Goal: Information Seeking & Learning: Learn about a topic

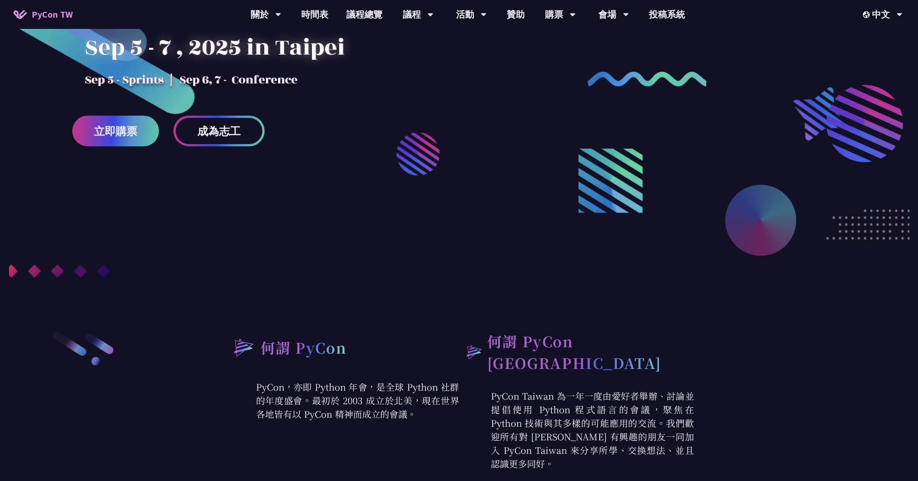
scroll to position [325, 0]
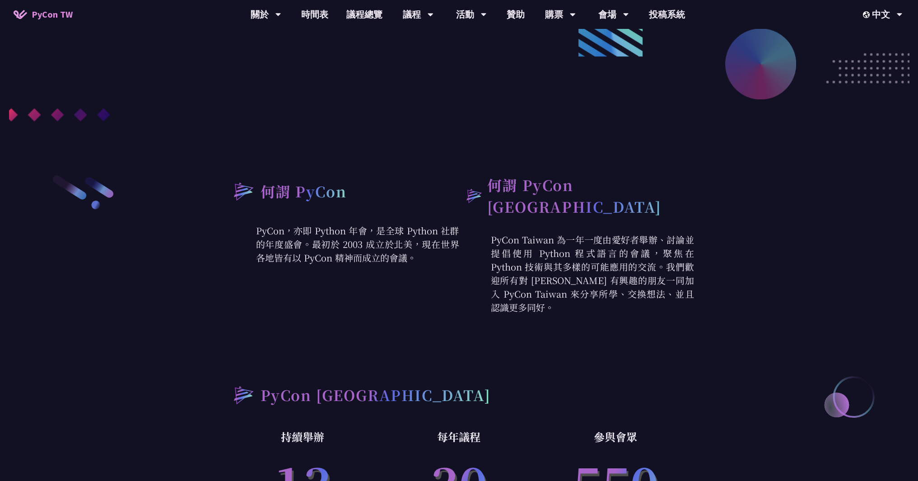
drag, startPoint x: 385, startPoint y: 231, endPoint x: 391, endPoint y: 255, distance: 24.1
click at [391, 255] on p "PyCon，亦即 Python 年會，是全球 Python 社群的年度盛會。最初於 2003 成立於北美，現在世界各地皆有以 PyCon 精神而成立的會議。" at bounding box center [341, 244] width 235 height 41
drag, startPoint x: 612, startPoint y: 234, endPoint x: 599, endPoint y: 242, distance: 15.4
click at [599, 242] on p "PyCon Taiwan 為一年一度由愛好者舉辦、討論並提倡使用 Python 程式語言的會議，聚焦在 Python 技術與其多樣的可能應用的交流。我們歡迎所…" at bounding box center [576, 273] width 235 height 81
click at [651, 247] on p "PyCon Taiwan 為一年一度由愛好者舉辦、討論並提倡使用 Python 程式語言的會議，聚焦在 Python 技術與其多樣的可能應用的交流。我們歡迎所…" at bounding box center [576, 273] width 235 height 81
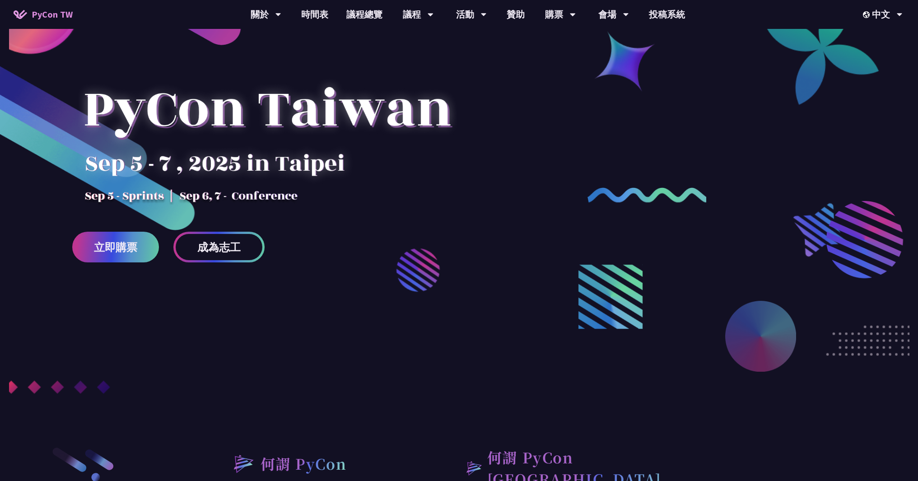
scroll to position [0, 0]
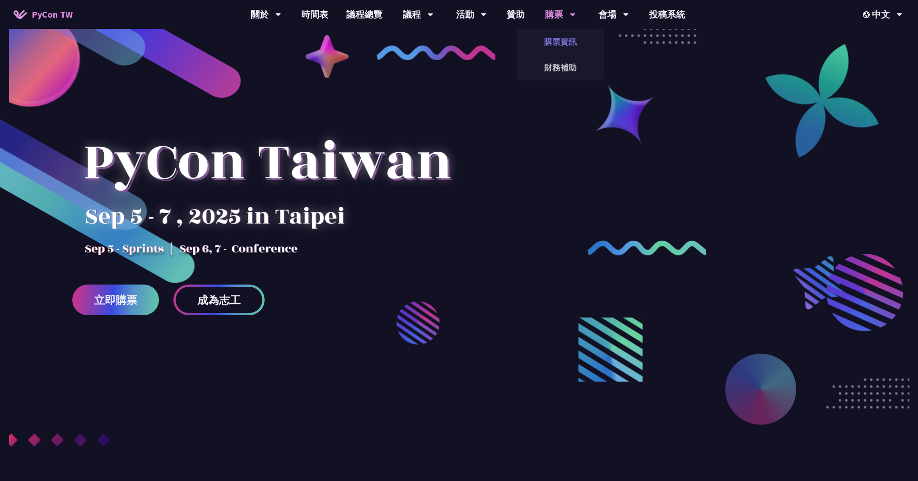
click at [550, 37] on link "購票資訊" at bounding box center [560, 41] width 87 height 21
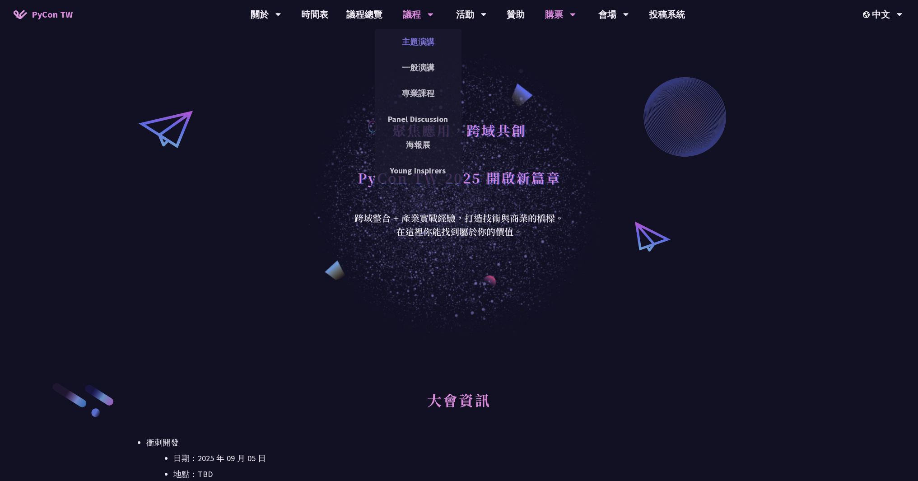
click at [410, 36] on link "主題演講" at bounding box center [418, 41] width 87 height 21
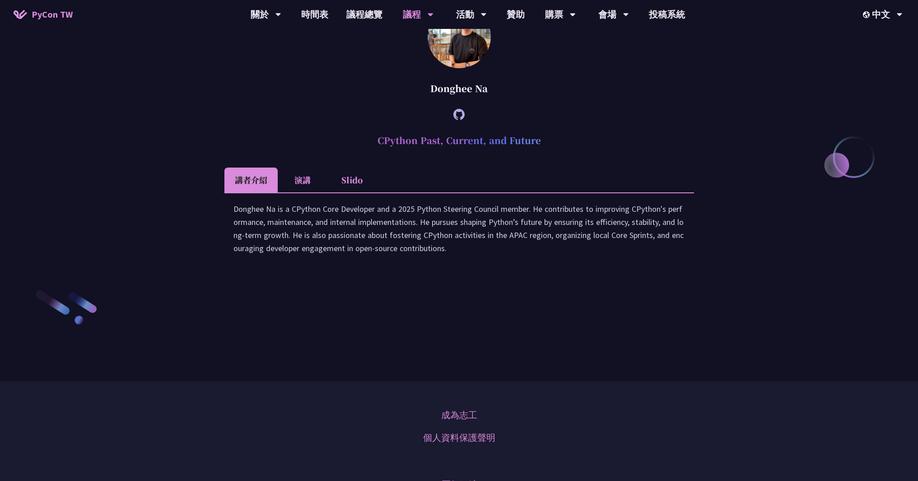
scroll to position [1242, 0]
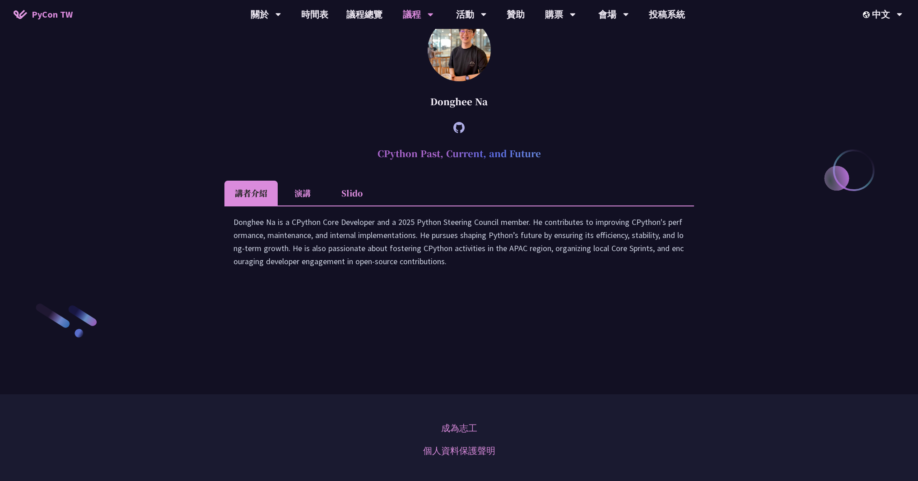
click at [292, 205] on li "演講" at bounding box center [303, 193] width 50 height 25
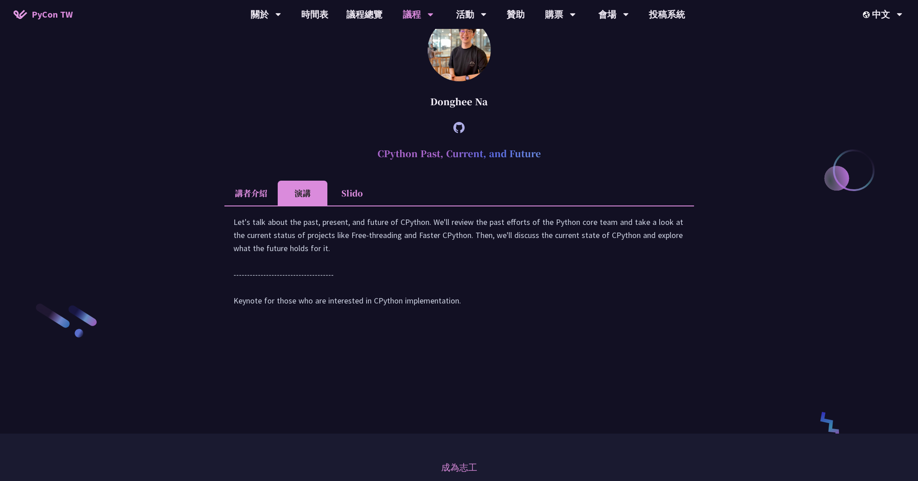
click at [360, 205] on li "Slido" at bounding box center [352, 193] width 50 height 25
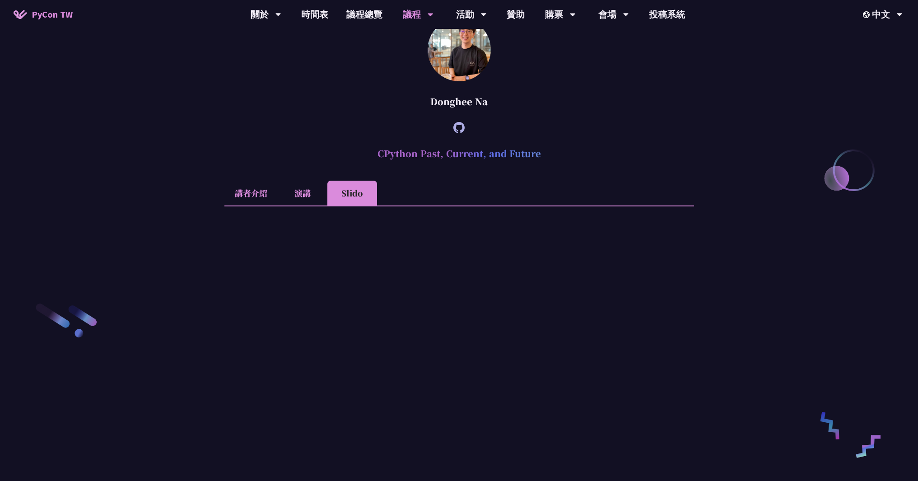
drag, startPoint x: 287, startPoint y: 284, endPoint x: 327, endPoint y: 293, distance: 40.7
click at [327, 205] on ul "講者介紹 演講 Slido" at bounding box center [459, 193] width 470 height 25
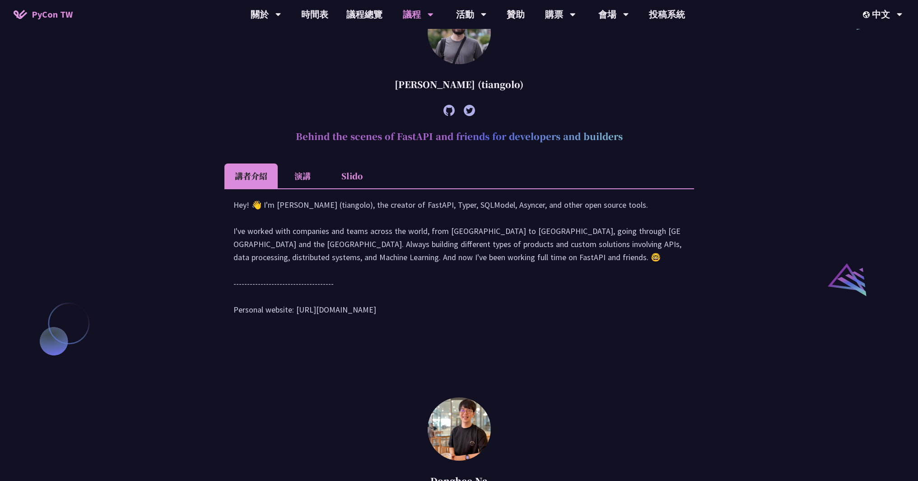
click at [355, 188] on li "Slido" at bounding box center [352, 175] width 50 height 25
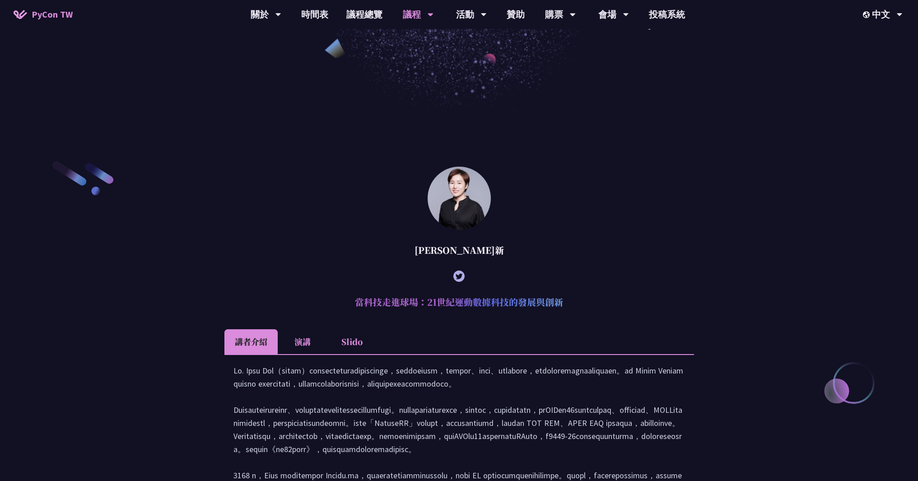
scroll to position [325, 0]
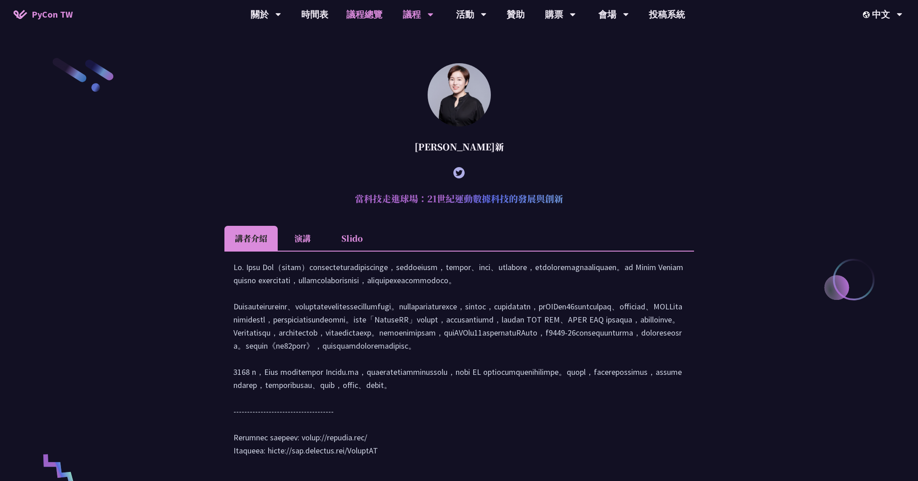
click at [372, 17] on link "議程總覽" at bounding box center [364, 14] width 54 height 29
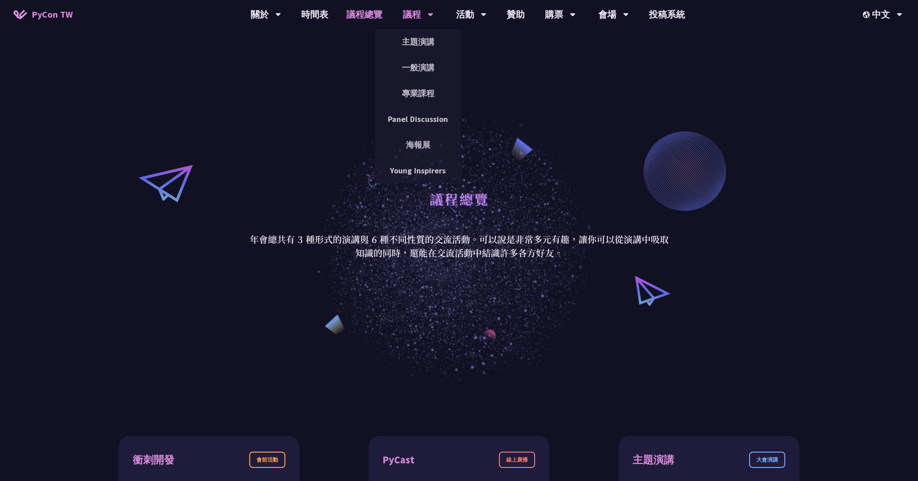
click at [281, 21] on div "議程" at bounding box center [266, 14] width 31 height 29
click at [281, 16] on div "議程" at bounding box center [266, 14] width 31 height 29
click at [433, 71] on link "一般演講" at bounding box center [418, 67] width 87 height 21
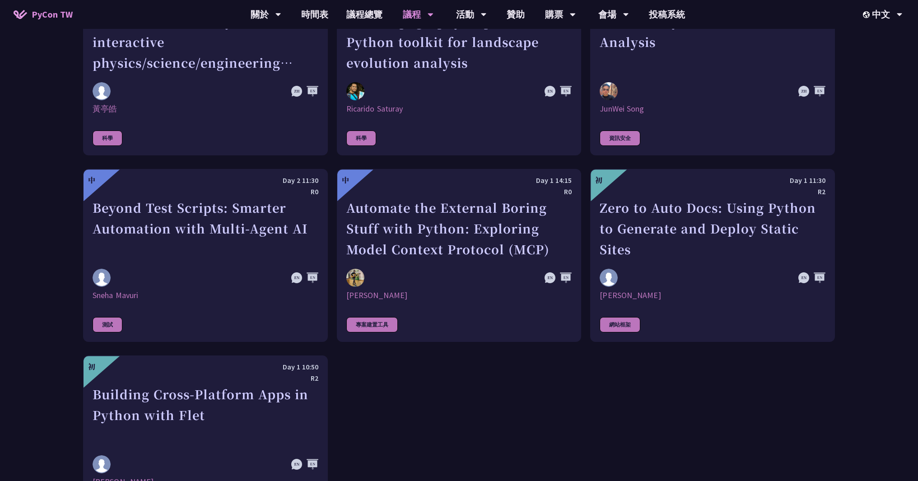
scroll to position [2546, 0]
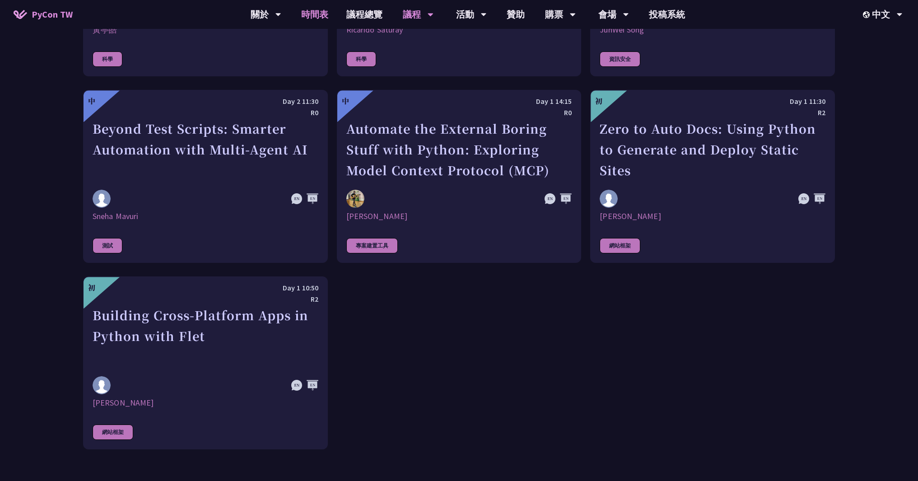
click at [325, 20] on link "時間表" at bounding box center [314, 14] width 45 height 29
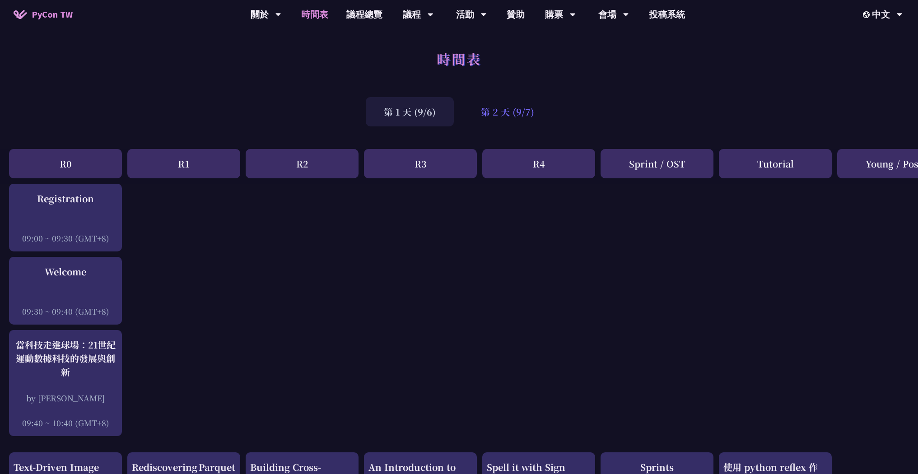
click at [506, 107] on div "第 2 天 (9/7)" at bounding box center [507, 111] width 89 height 29
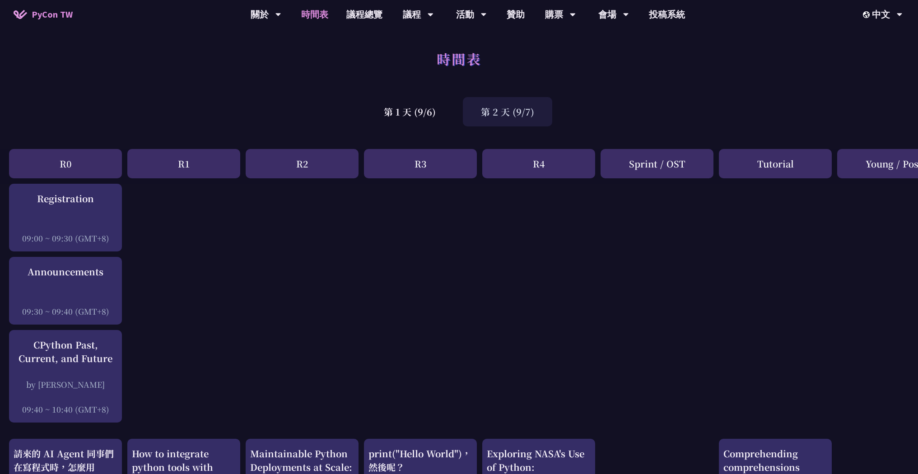
click at [606, 109] on div "第 1 天 (9/6) 第 2 天 (9/7)" at bounding box center [459, 112] width 918 height 38
click at [404, 112] on div "第 1 天 (9/6)" at bounding box center [410, 111] width 88 height 29
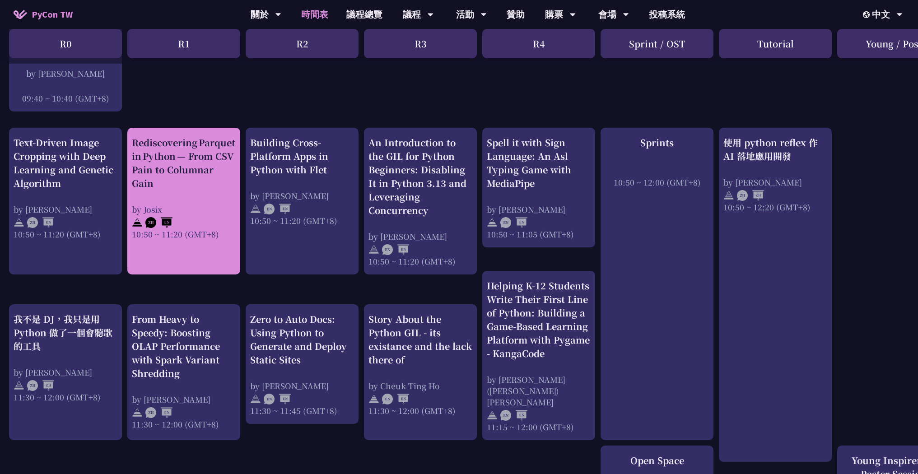
scroll to position [325, 0]
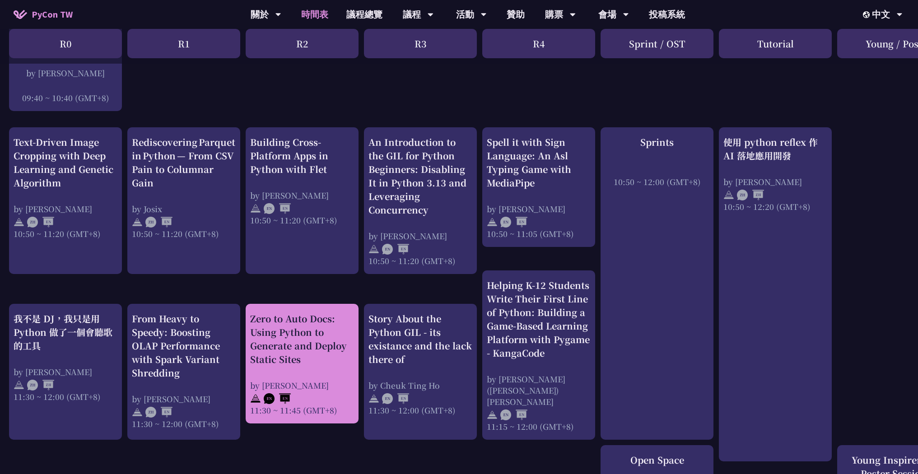
click at [327, 338] on div "Zero to Auto Docs: Using Python to Generate and Deploy Static Sites" at bounding box center [302, 339] width 104 height 54
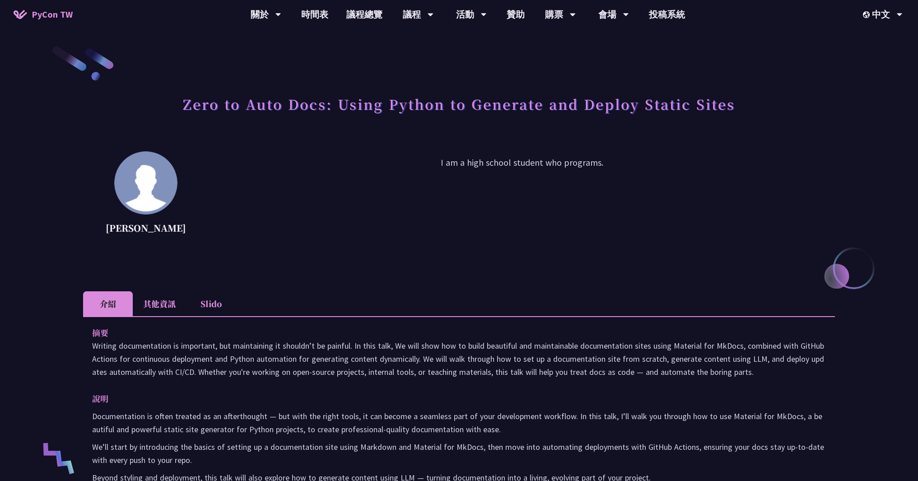
scroll to position [54, 0]
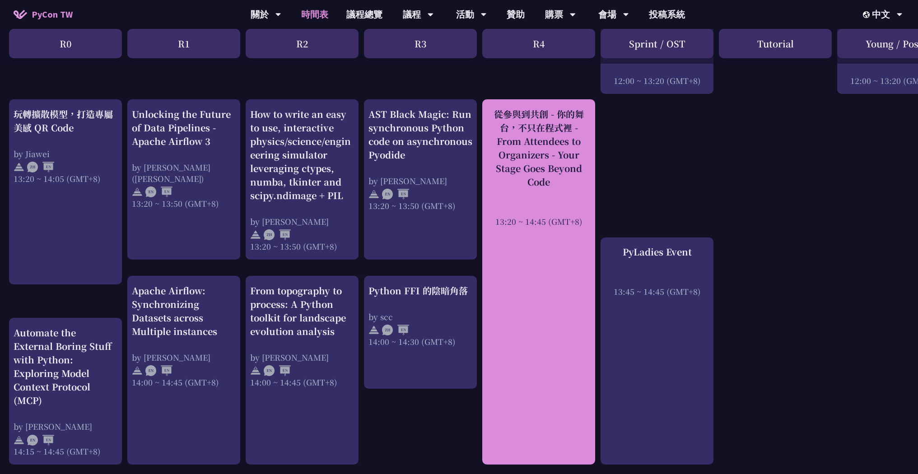
scroll to position [759, 0]
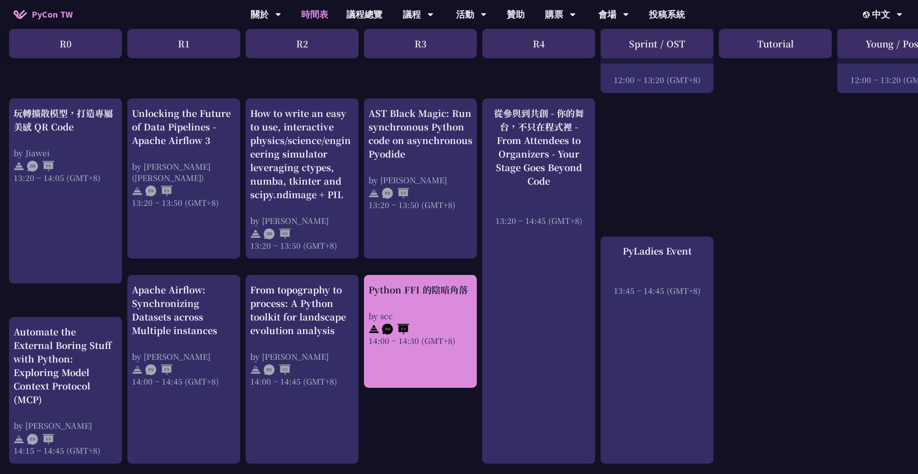
click at [425, 297] on div "Python FFI 的陰暗角落 by scc 14:00 ~ 14:30 (GMT+8)" at bounding box center [420, 314] width 104 height 63
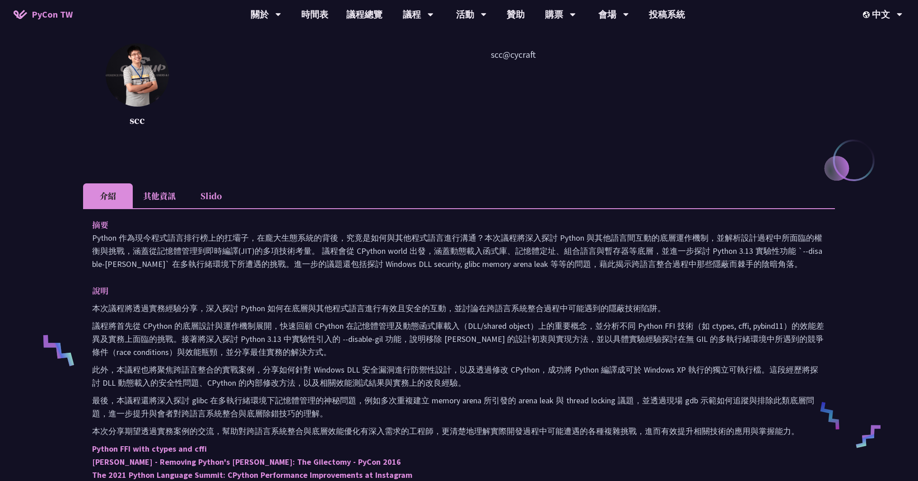
scroll to position [108, 0]
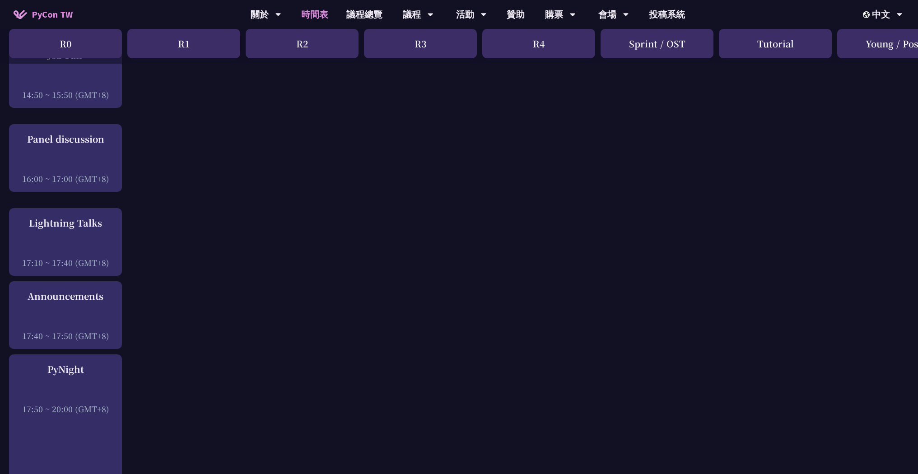
scroll to position [1192, 0]
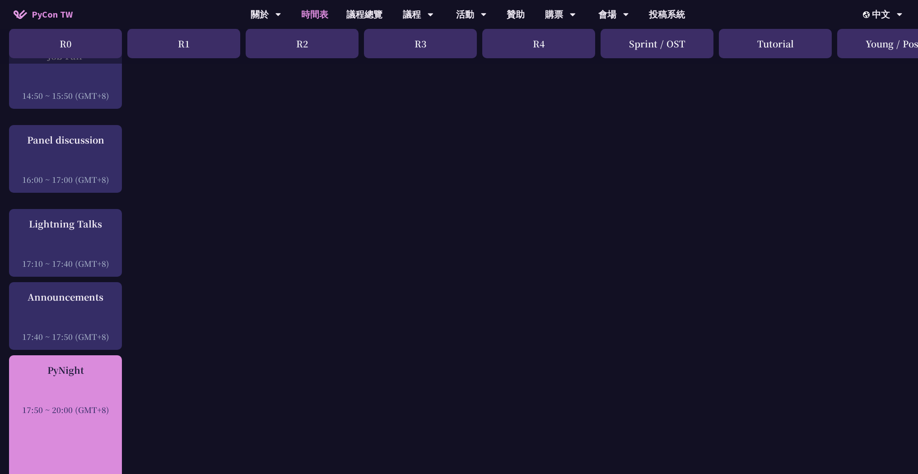
click at [60, 404] on div "17:50 ~ 20:00 (GMT+8)" at bounding box center [66, 409] width 104 height 11
click at [98, 404] on div "17:50 ~ 20:00 (GMT+8)" at bounding box center [66, 409] width 104 height 11
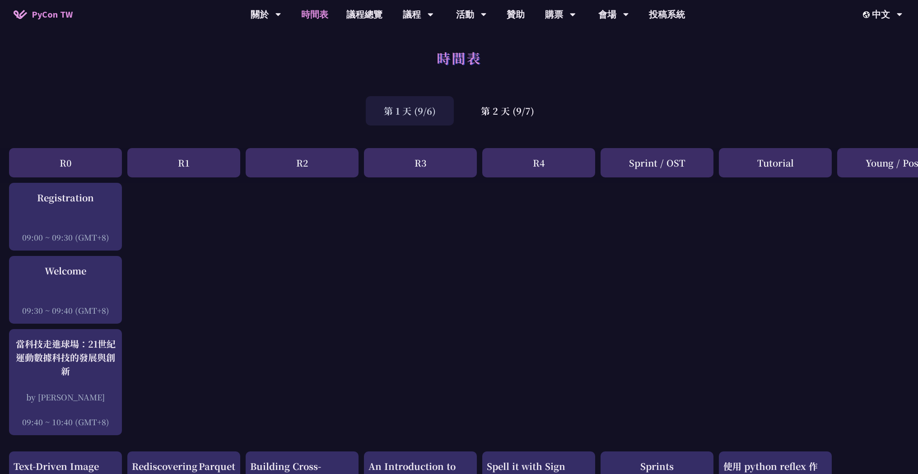
scroll to position [0, 0]
click at [666, 164] on div "Sprint / OST" at bounding box center [656, 163] width 113 height 29
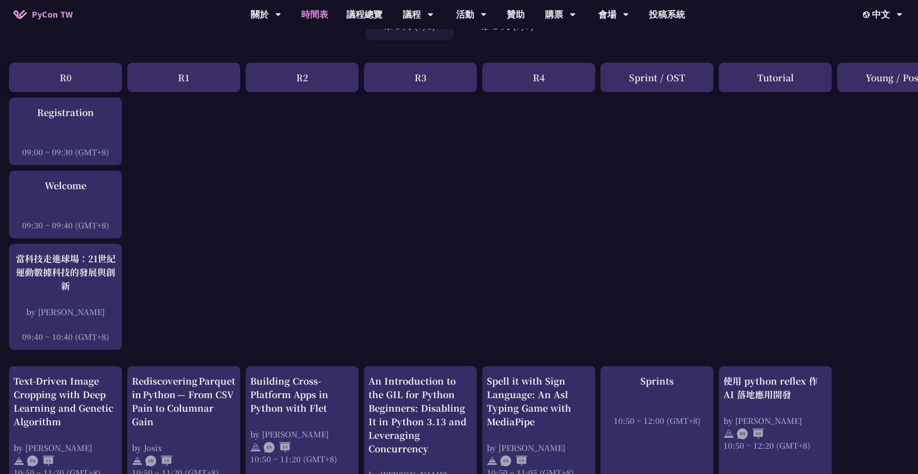
scroll to position [217, 0]
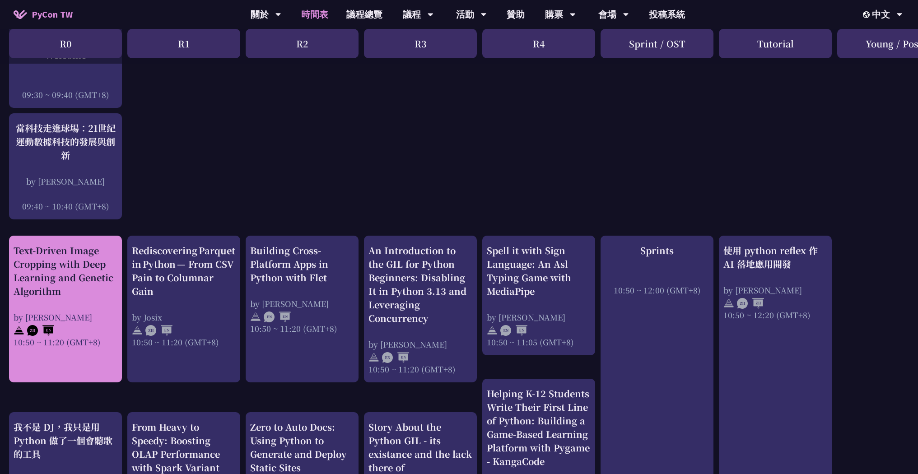
click at [78, 295] on div "Text-Driven Image Cropping with Deep Learning and Genetic Algorithm" at bounding box center [66, 271] width 104 height 54
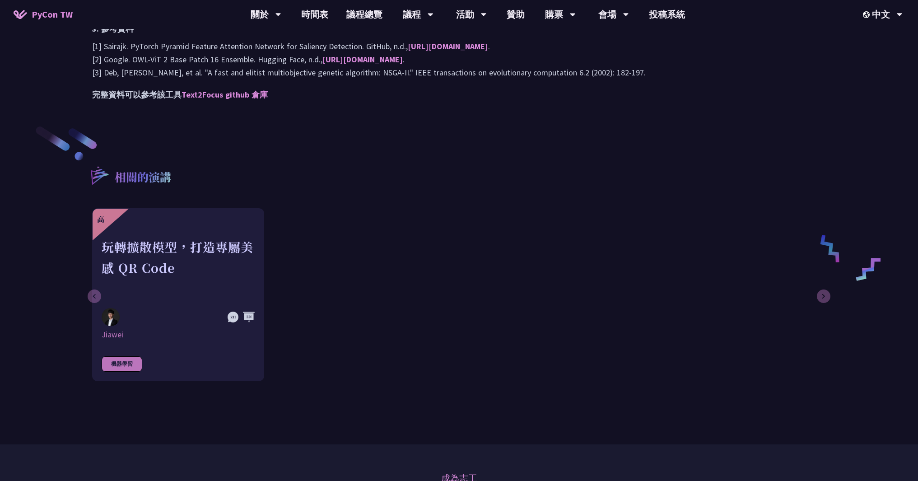
scroll to position [1084, 0]
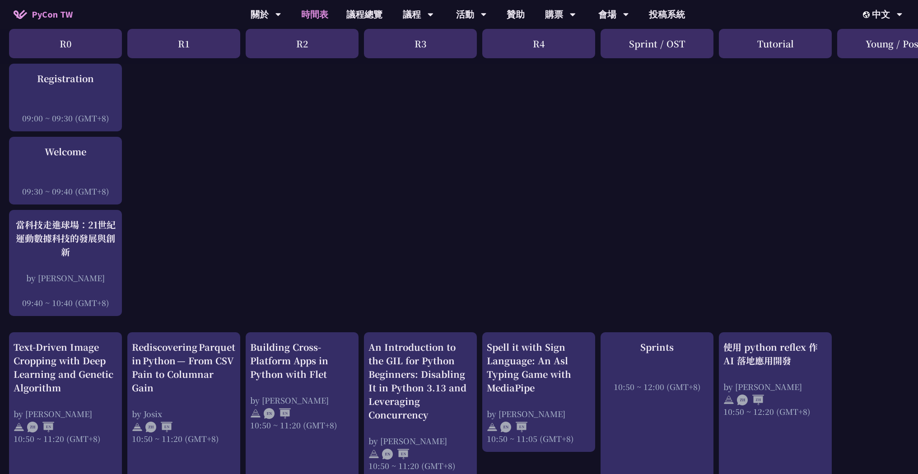
scroll to position [271, 0]
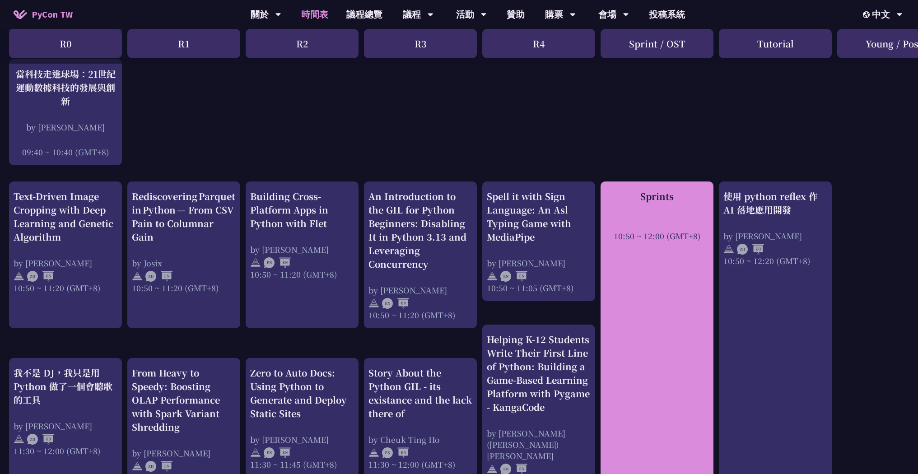
click at [663, 275] on div "Sprints 10:50 ~ 12:00 (GMT+8)" at bounding box center [656, 338] width 113 height 312
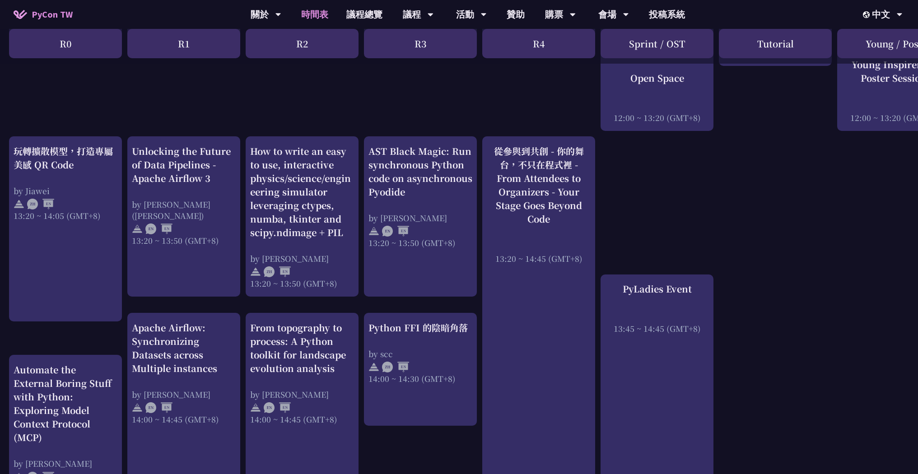
scroll to position [704, 0]
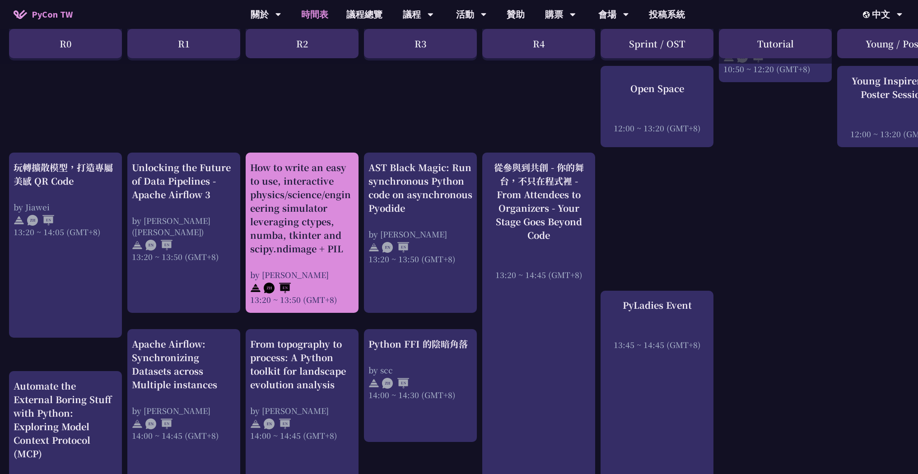
click at [311, 161] on div "How to write an easy to use, interactive physics/science/engineering simulator …" at bounding box center [302, 208] width 104 height 95
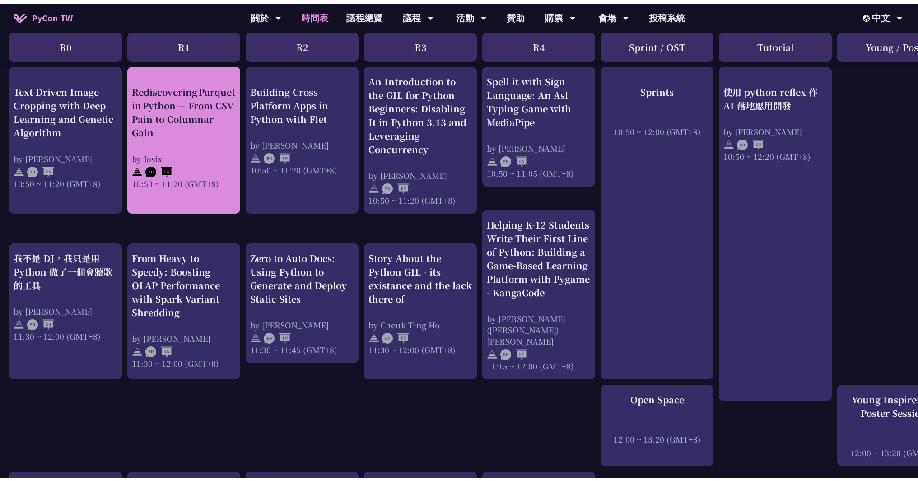
scroll to position [177, 0]
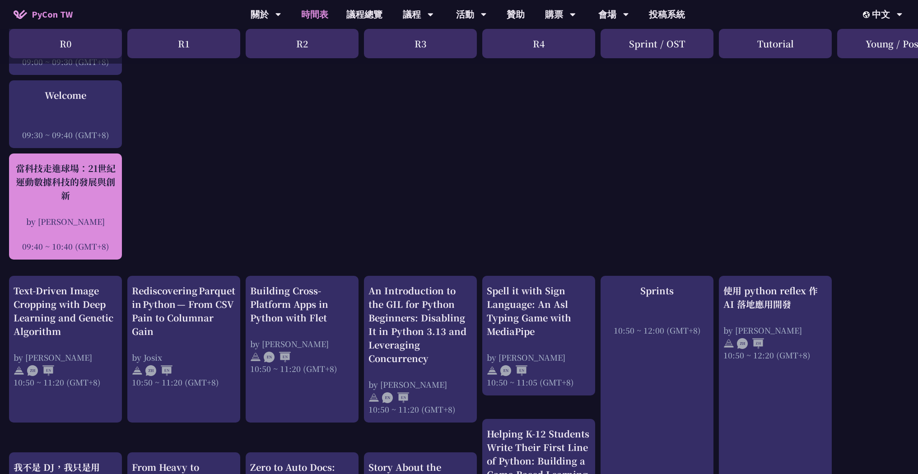
click at [110, 214] on div "當科技走進球場：21世紀運動數據科技的發展與創新 by [PERSON_NAME]新 09:40 ~ 10:40 (GMT+8)" at bounding box center [66, 207] width 104 height 90
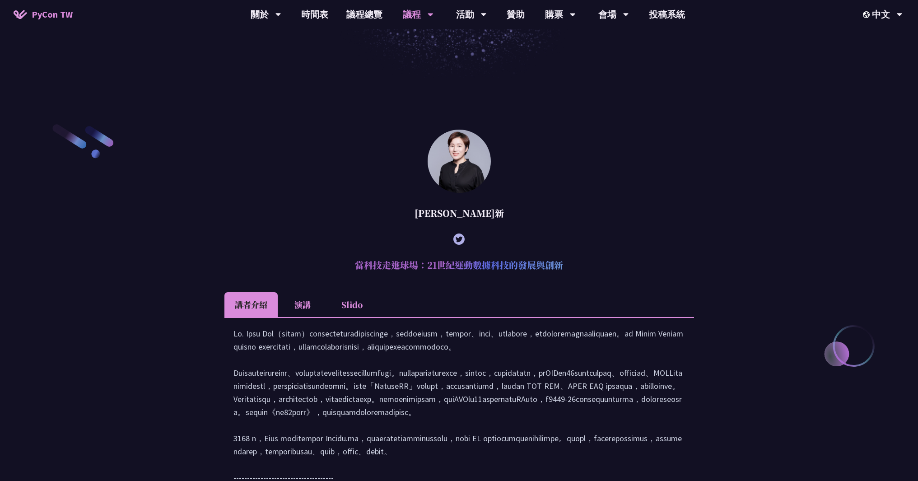
scroll to position [393, 0]
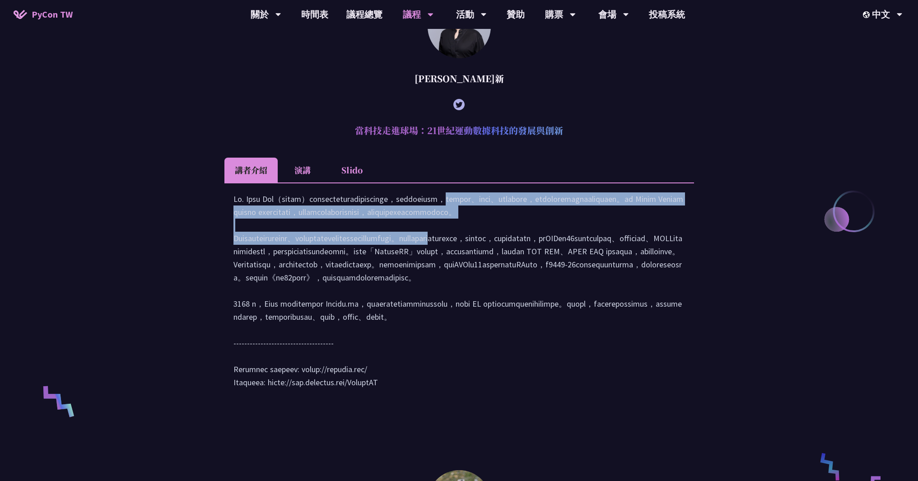
drag, startPoint x: 397, startPoint y: 213, endPoint x: 458, endPoint y: 263, distance: 78.6
click at [458, 263] on div at bounding box center [459, 294] width 452 height 205
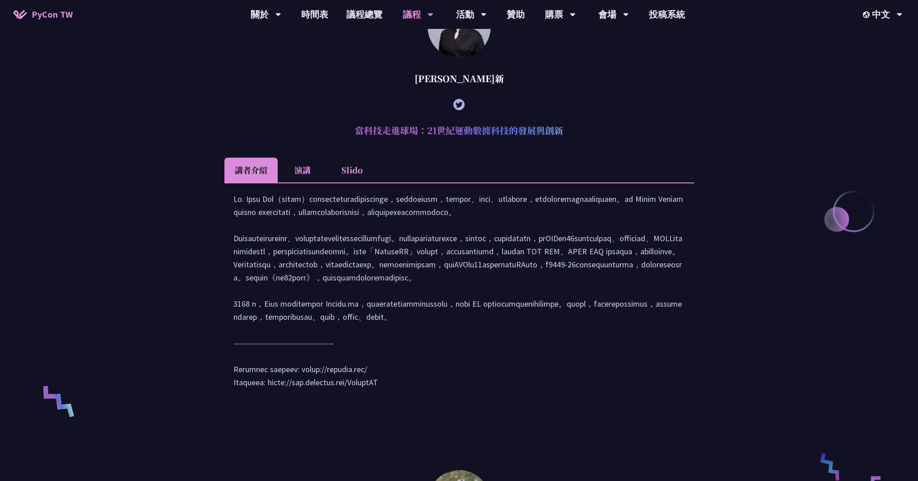
click at [576, 282] on div at bounding box center [459, 294] width 452 height 205
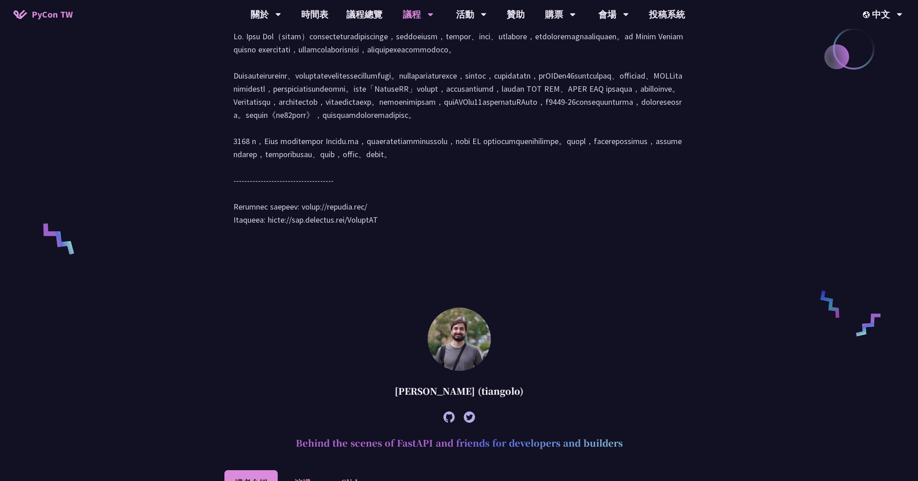
scroll to position [773, 0]
